Goal: Task Accomplishment & Management: Use online tool/utility

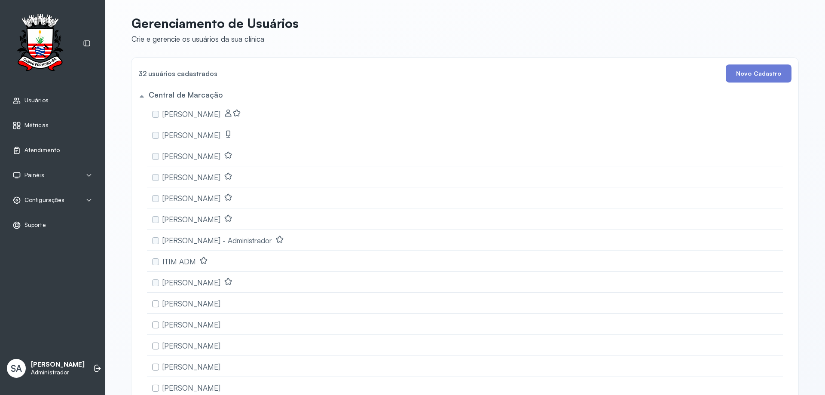
click at [30, 149] on span "Atendimento" at bounding box center [41, 149] width 35 height 7
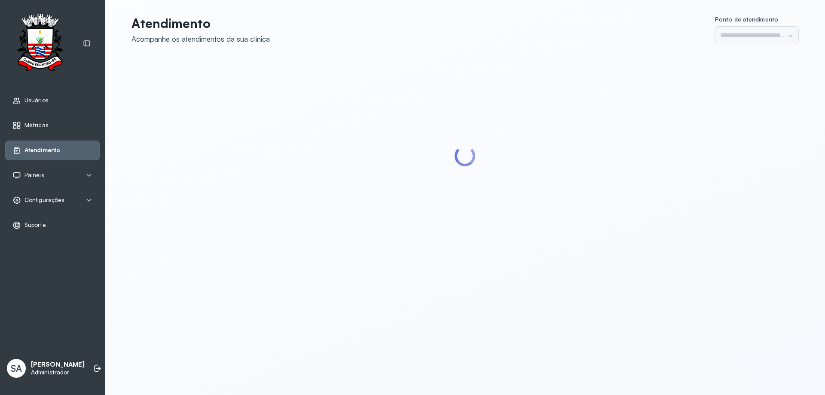
type input "******"
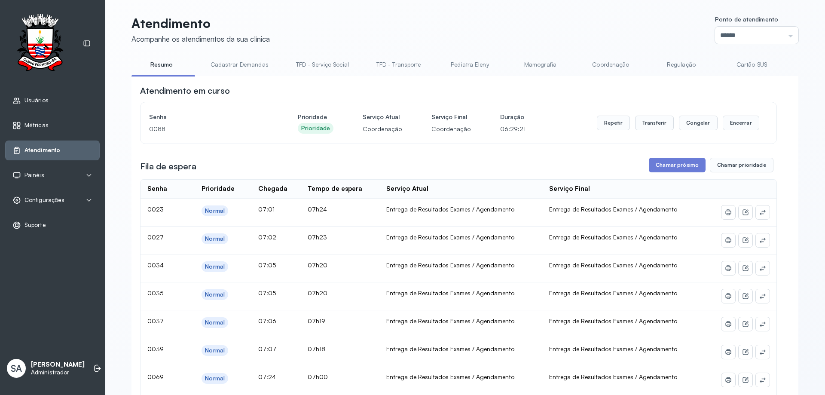
click at [597, 67] on link "Coordenação" at bounding box center [610, 65] width 60 height 14
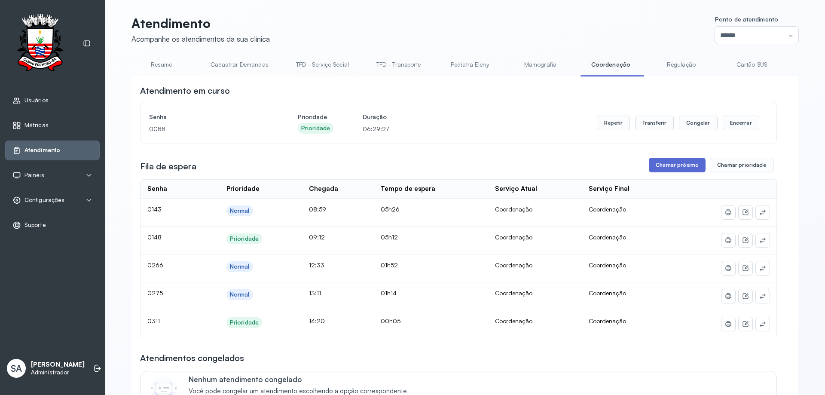
click at [678, 164] on button "Chamar próximo" at bounding box center [677, 165] width 57 height 15
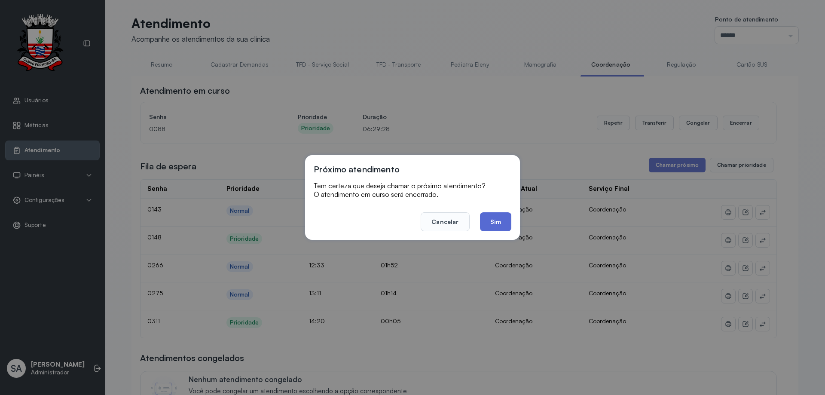
click at [502, 221] on button "Sim" at bounding box center [495, 221] width 31 height 19
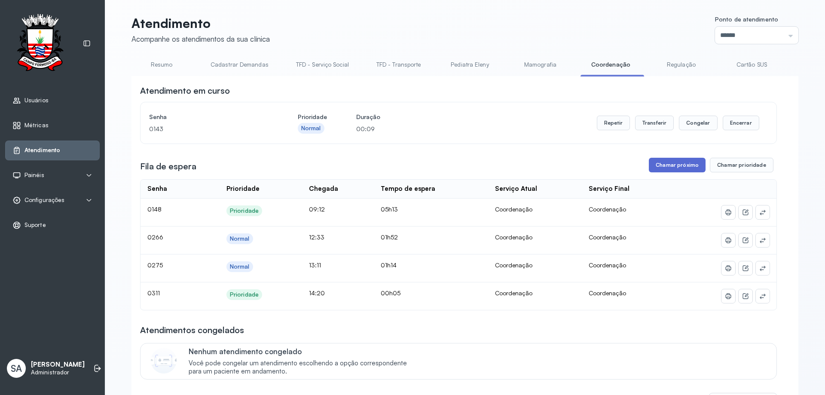
click at [661, 168] on button "Chamar próximo" at bounding box center [677, 165] width 57 height 15
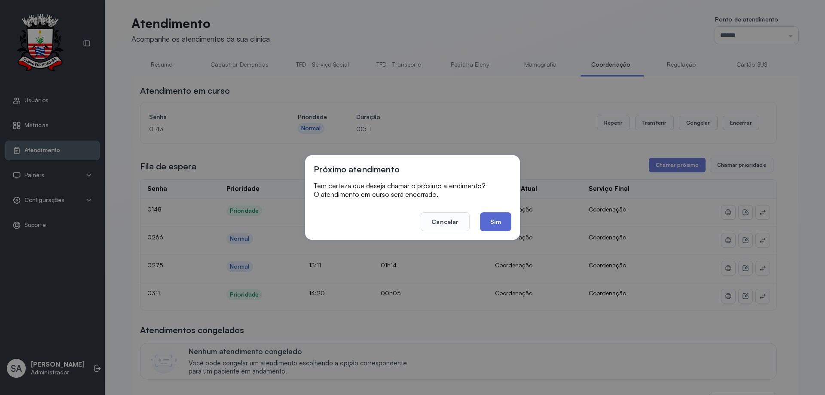
click at [489, 221] on button "Sim" at bounding box center [495, 221] width 31 height 19
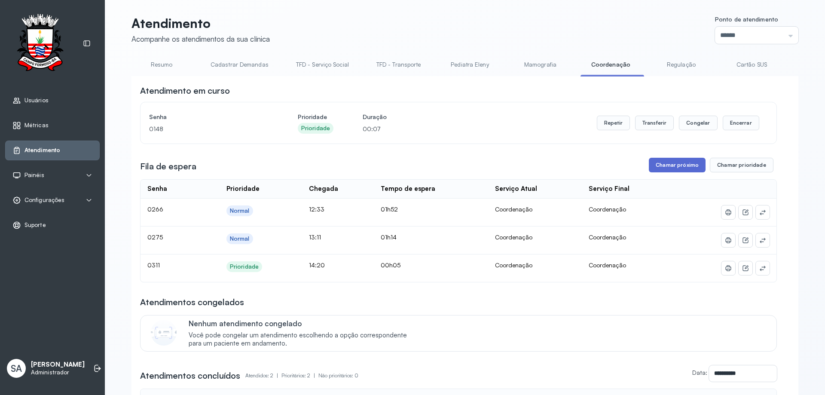
click at [657, 164] on button "Chamar próximo" at bounding box center [677, 165] width 57 height 15
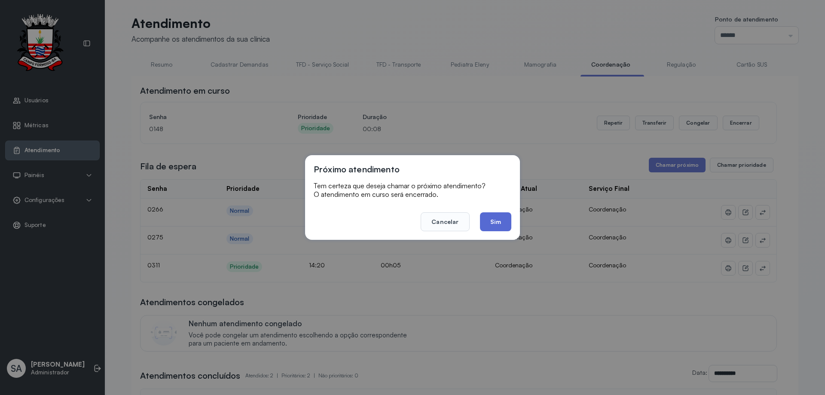
click at [490, 219] on button "Sim" at bounding box center [495, 221] width 31 height 19
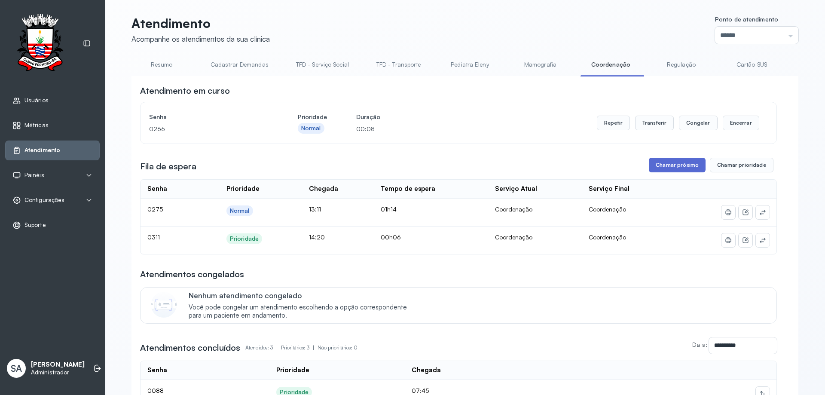
click at [671, 171] on button "Chamar próximo" at bounding box center [677, 165] width 57 height 15
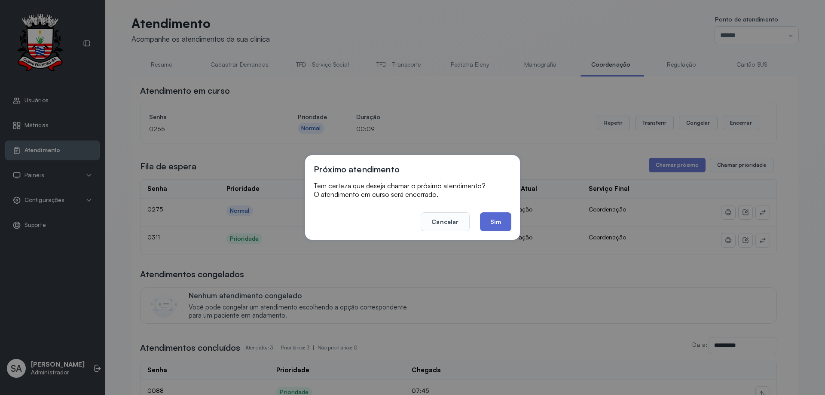
click at [491, 216] on button "Sim" at bounding box center [495, 221] width 31 height 19
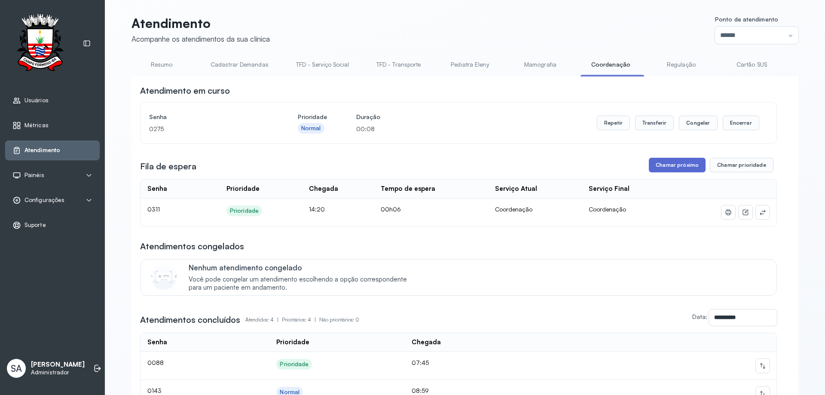
click at [659, 169] on button "Chamar próximo" at bounding box center [677, 165] width 57 height 15
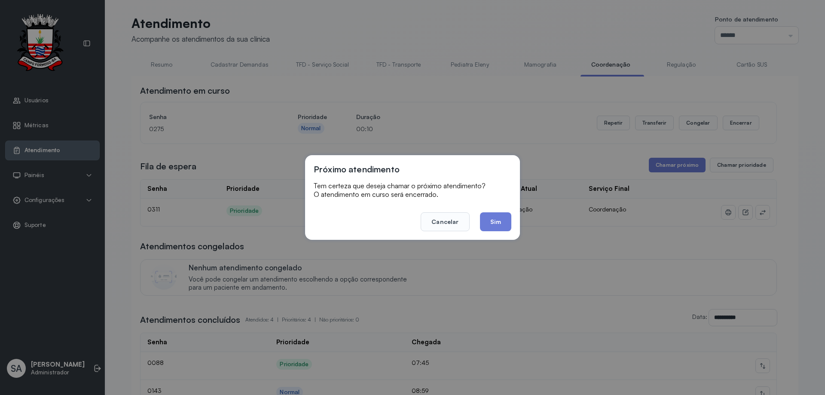
click at [496, 217] on button "Sim" at bounding box center [495, 221] width 31 height 19
